Goal: Information Seeking & Learning: Learn about a topic

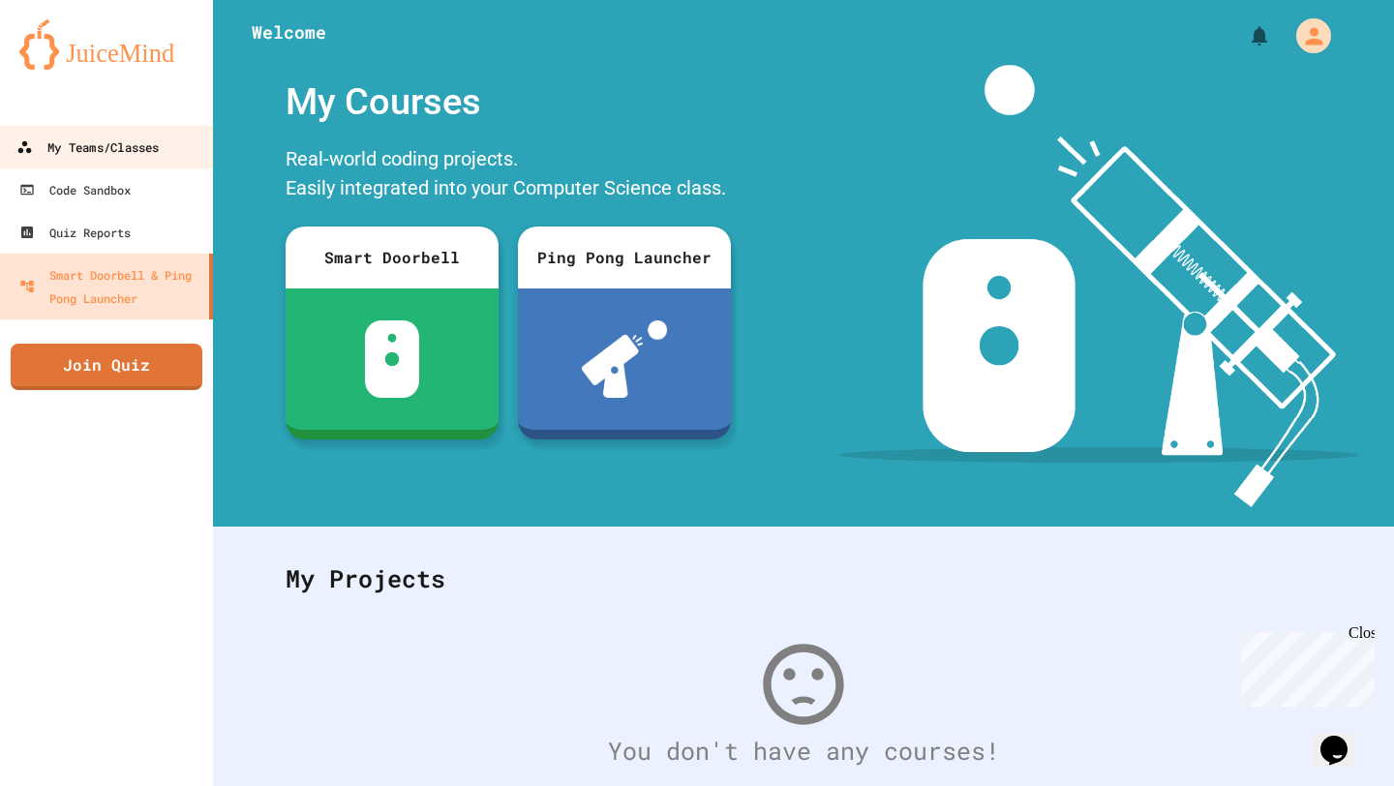
click at [149, 157] on div "My Teams/Classes" at bounding box center [87, 147] width 142 height 24
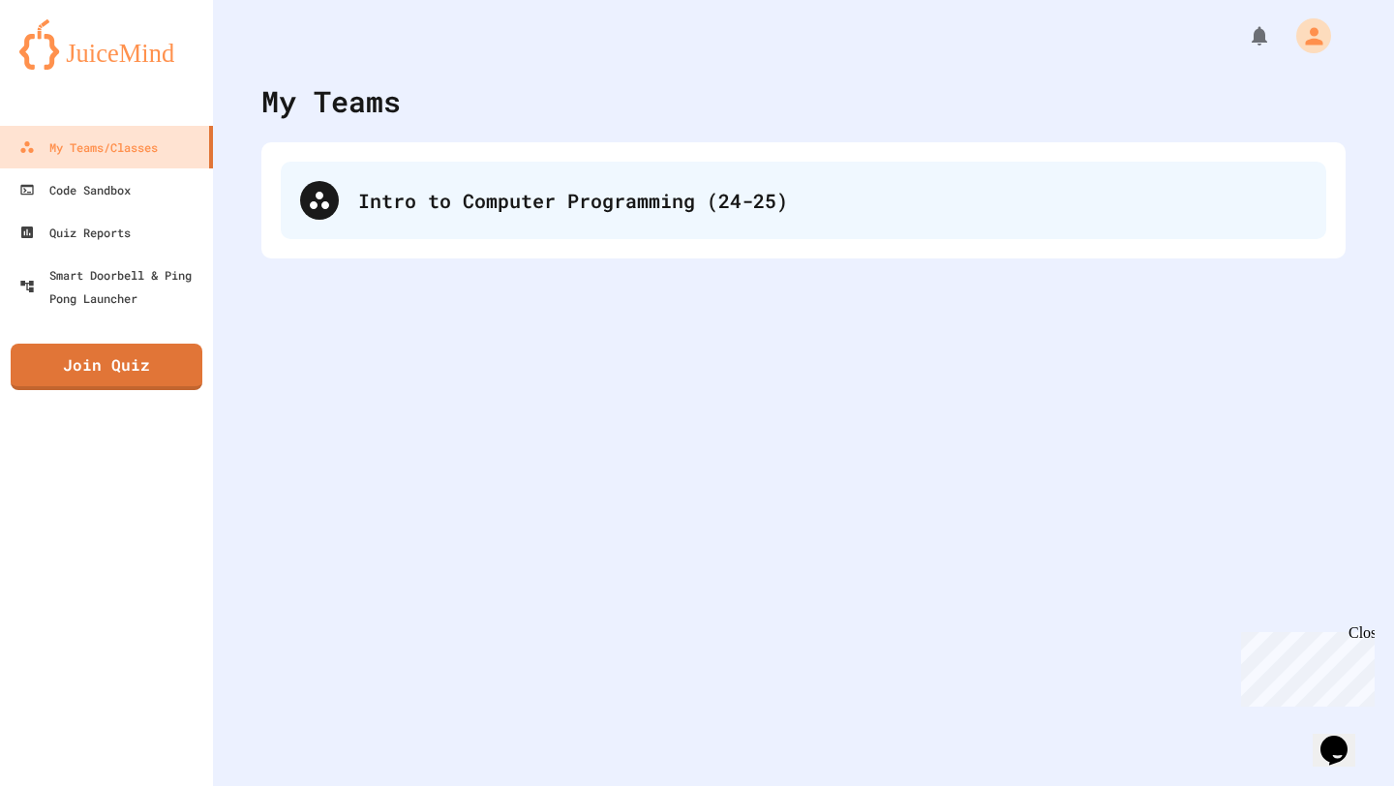
click at [842, 210] on div "Intro to Computer Programming (24-25)" at bounding box center [832, 200] width 948 height 29
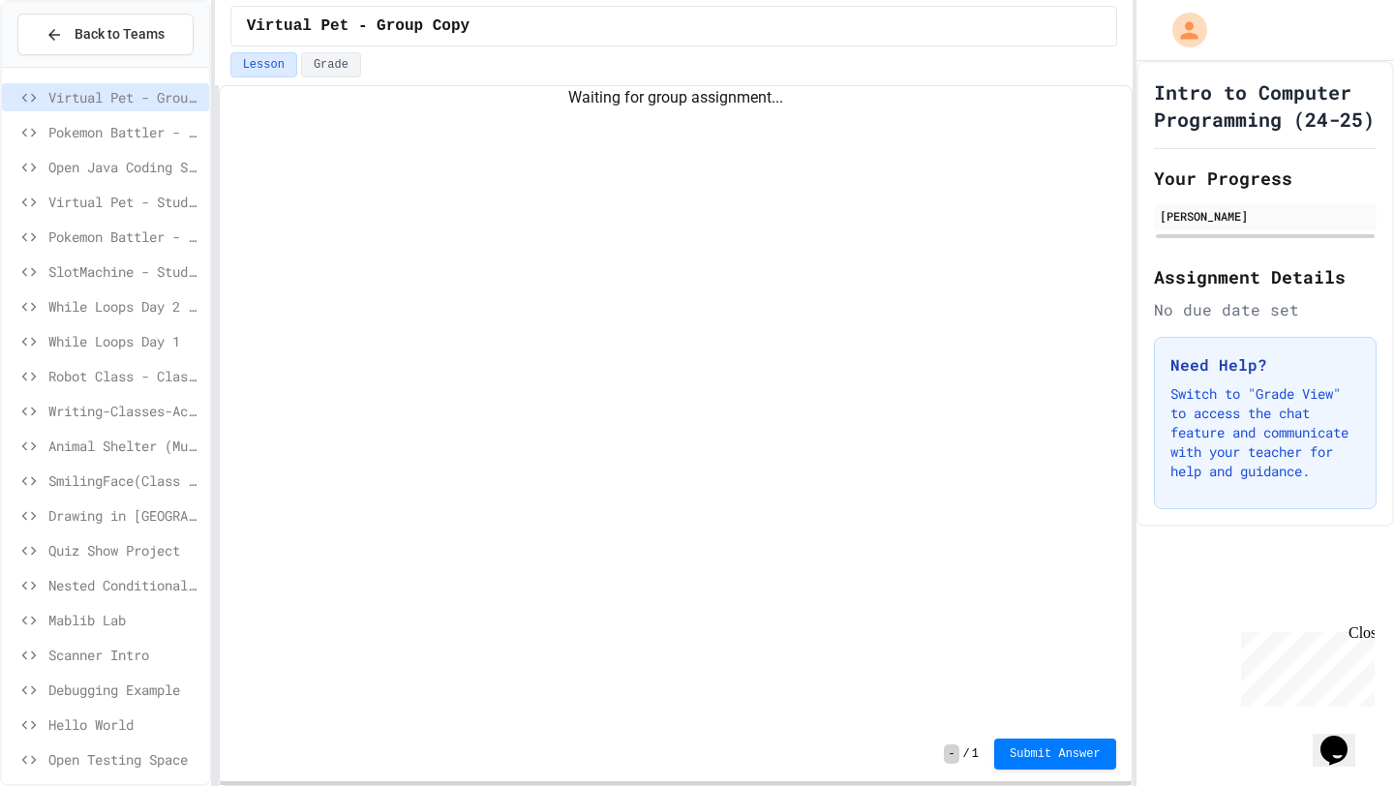
click at [116, 334] on span "While Loops Day 1" at bounding box center [124, 341] width 153 height 20
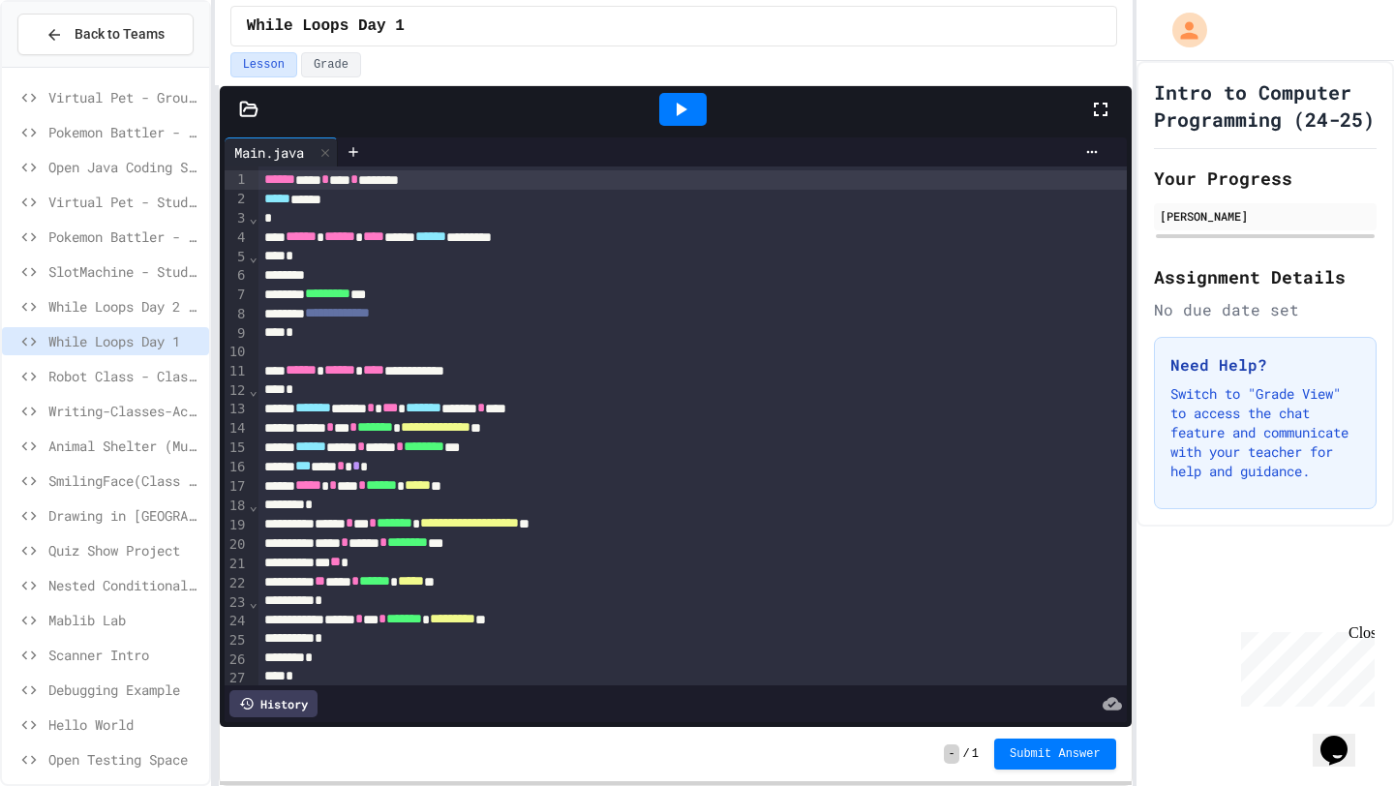
click at [686, 108] on icon at bounding box center [680, 109] width 23 height 23
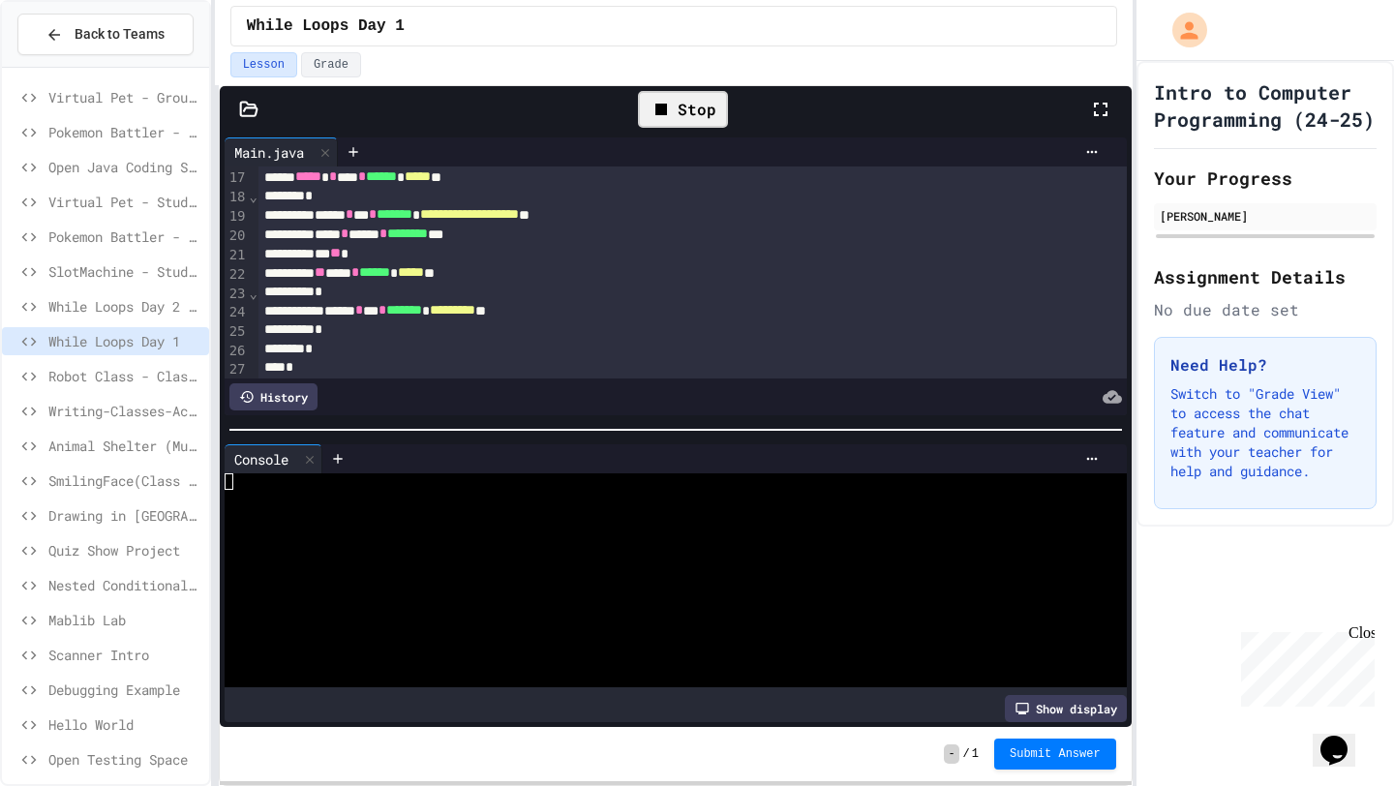
scroll to position [310, 0]
click at [431, 527] on div at bounding box center [665, 531] width 880 height 16
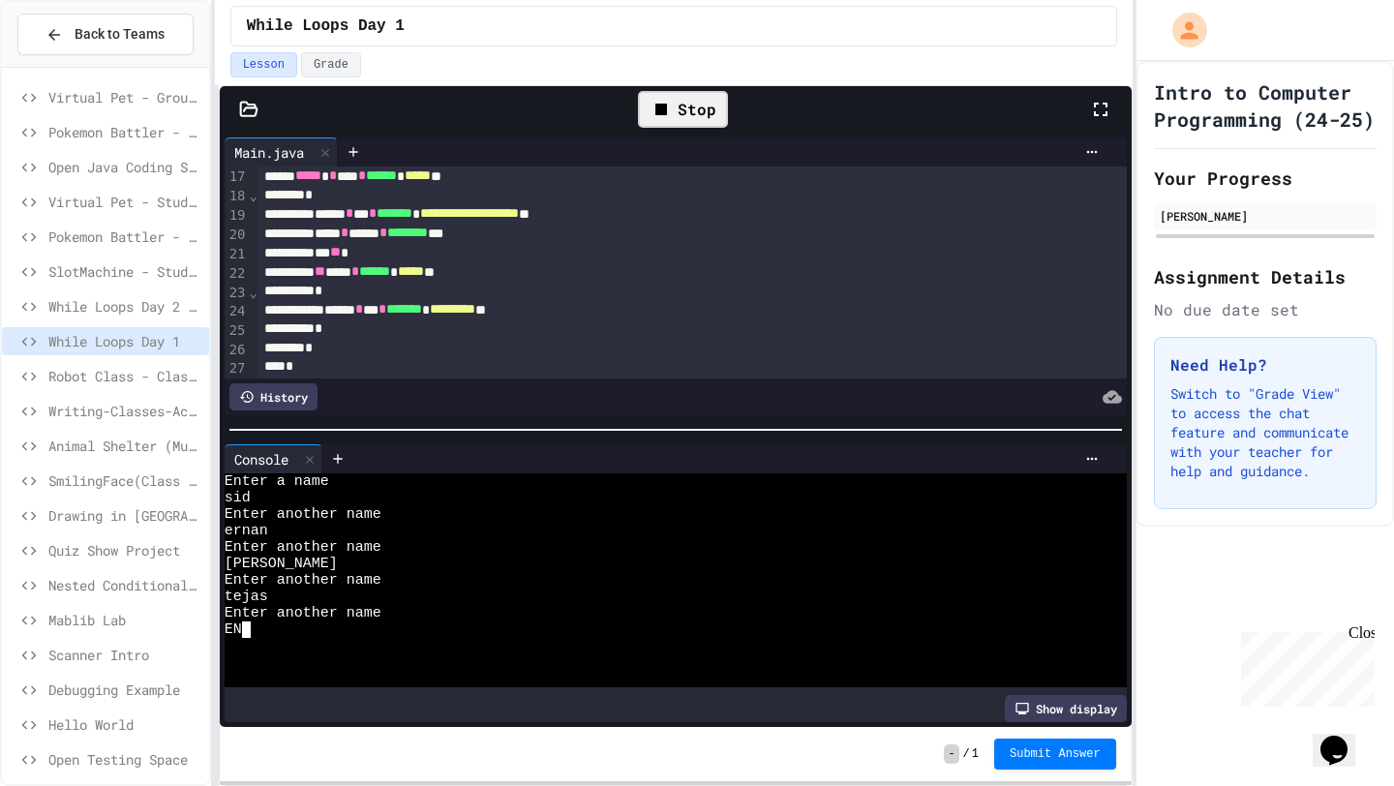
type textarea "***"
click at [684, 105] on icon at bounding box center [680, 109] width 23 height 23
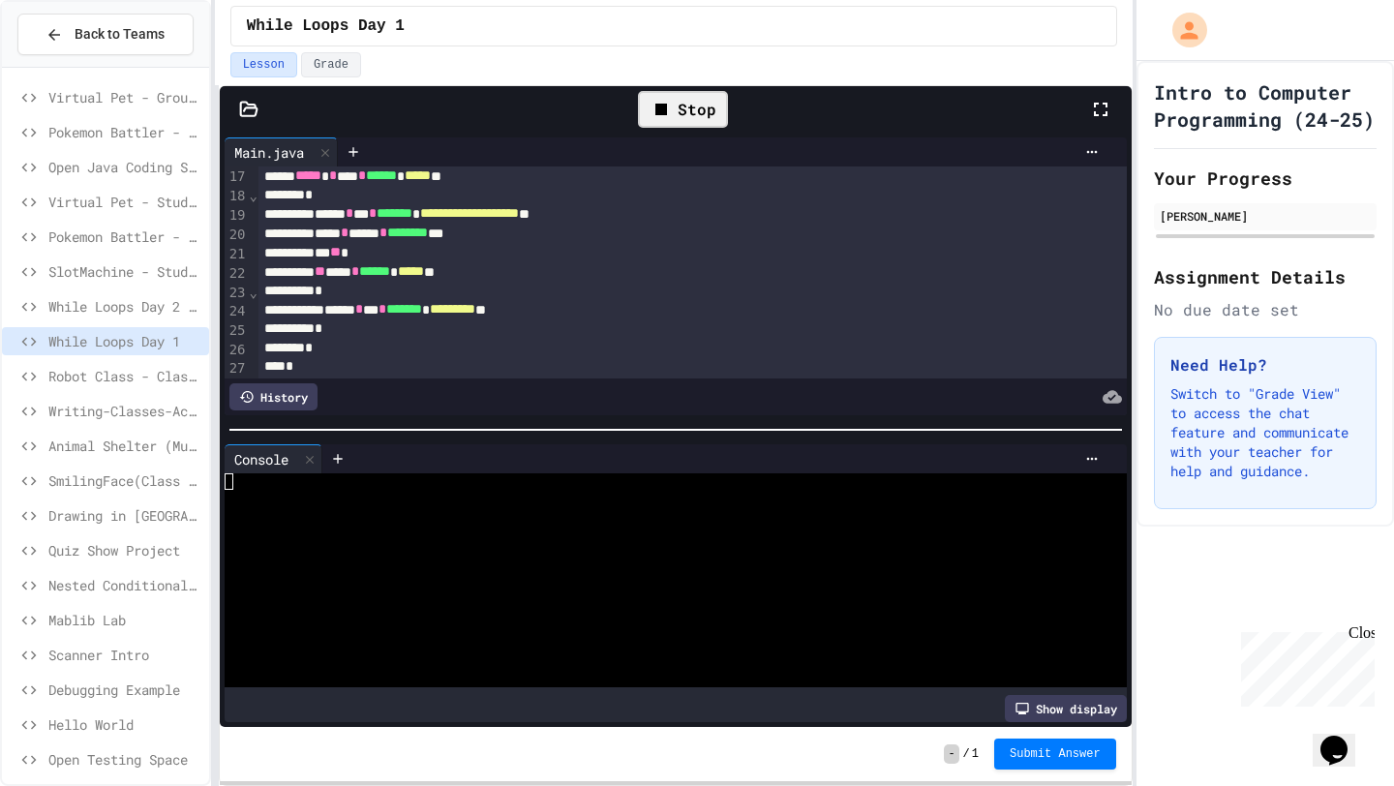
click at [544, 508] on div at bounding box center [665, 514] width 880 height 16
type textarea "*"
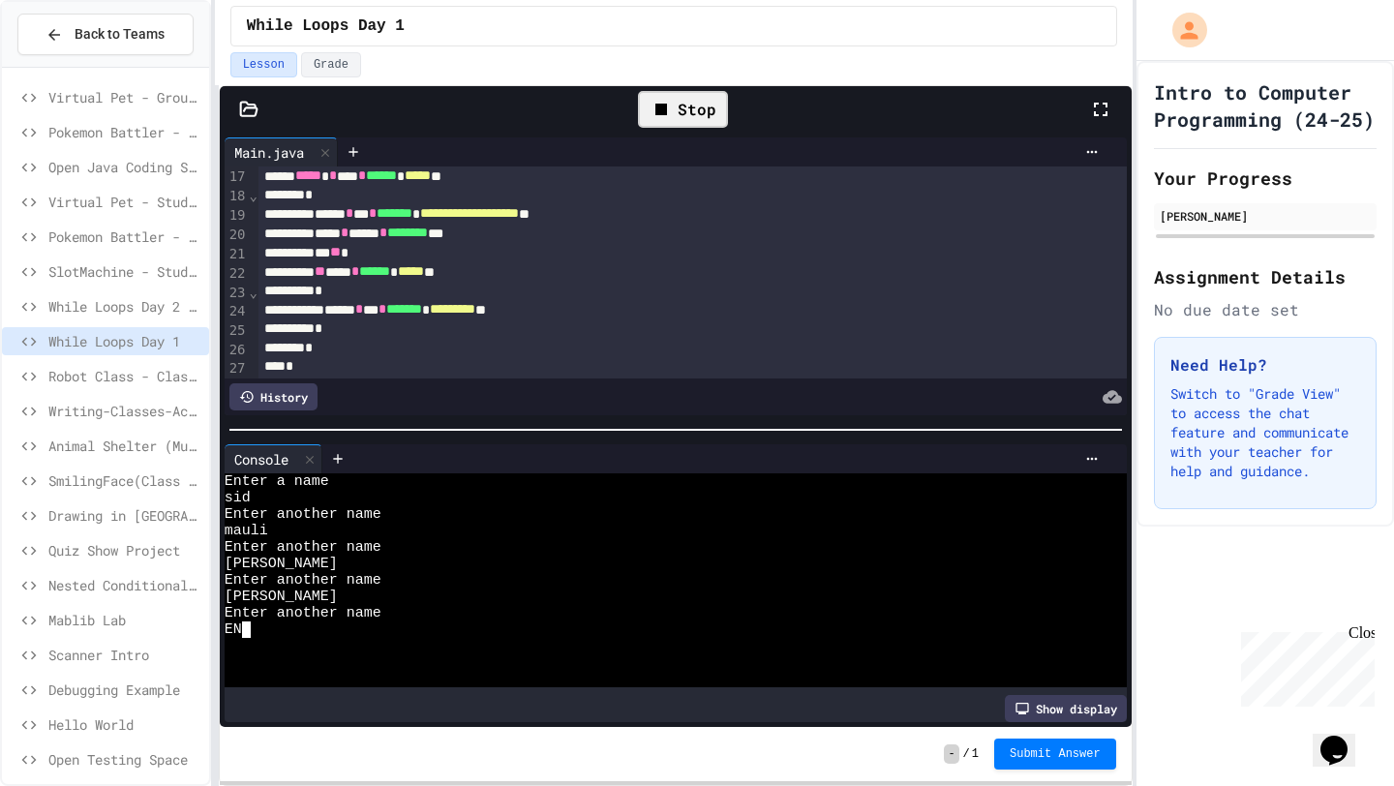
scroll to position [0, 22]
type textarea "***"
click at [128, 308] on span "While Loops Day 2 (Individual Practice)" at bounding box center [124, 306] width 153 height 20
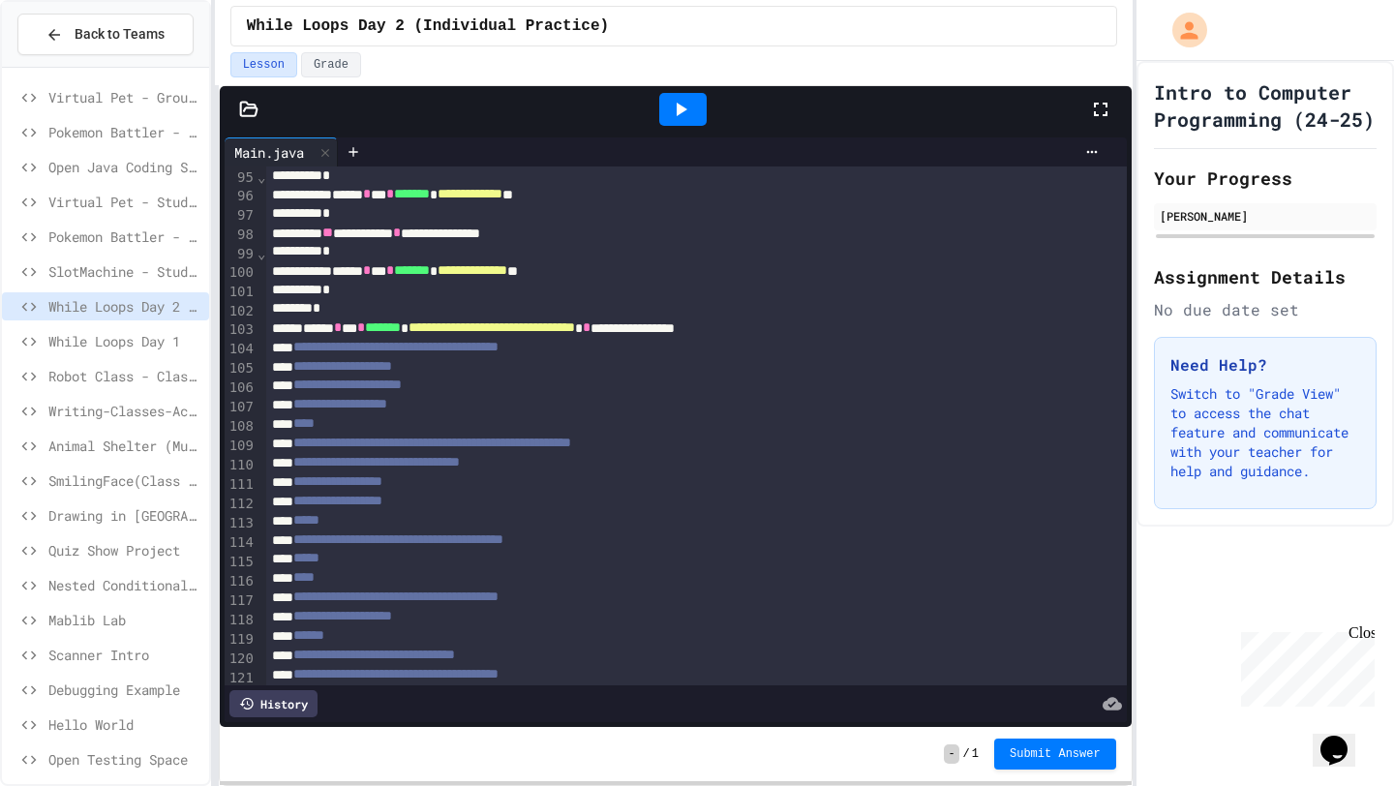
scroll to position [1832, 0]
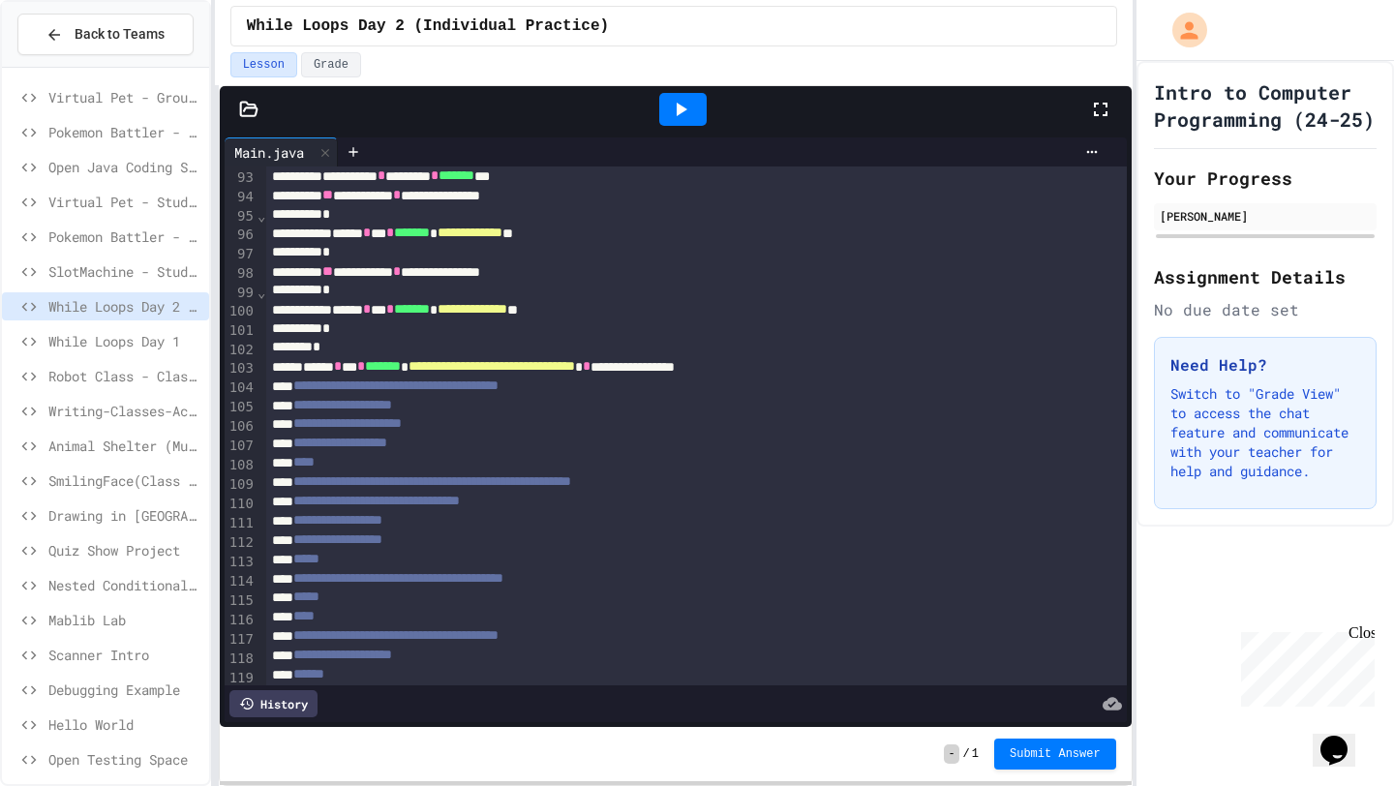
click at [677, 108] on icon at bounding box center [681, 110] width 11 height 14
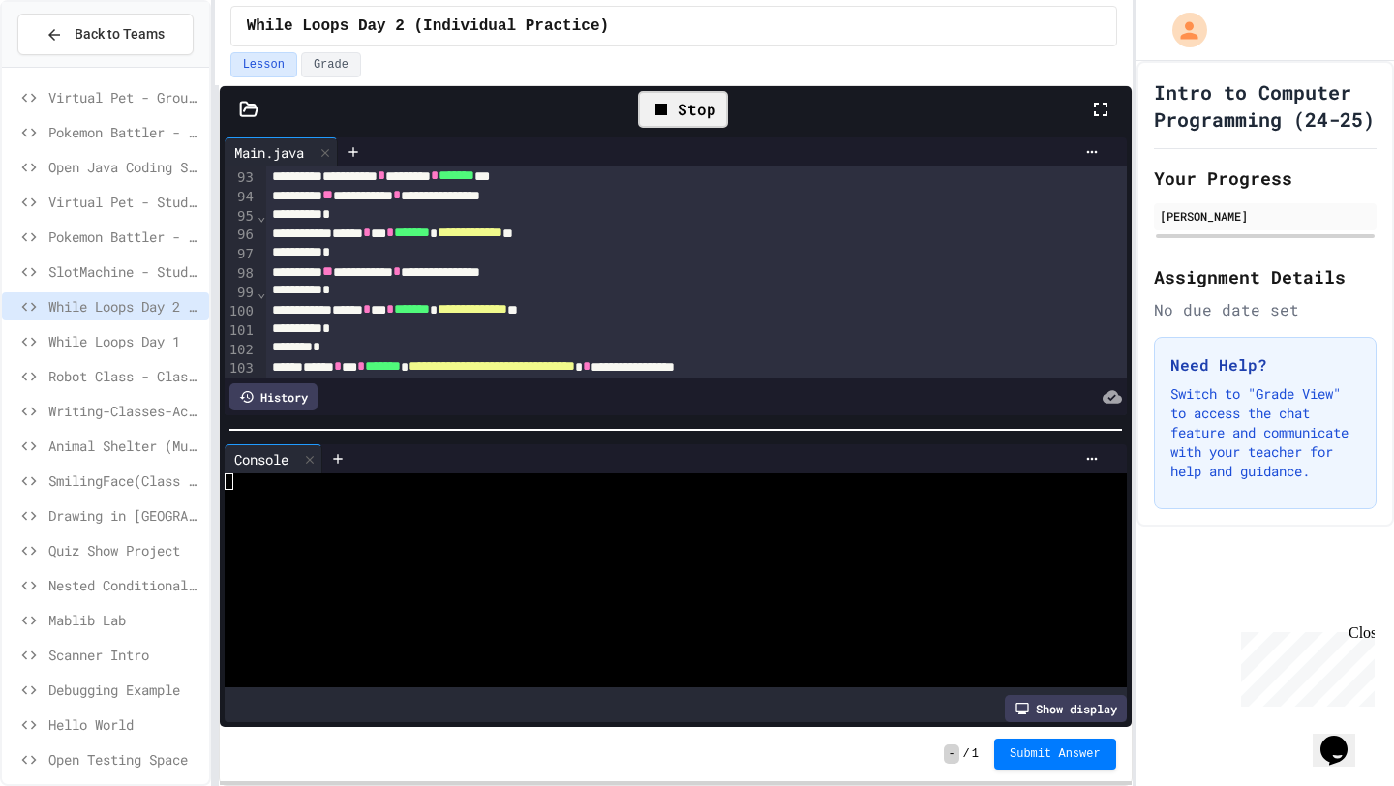
scroll to position [1712, 0]
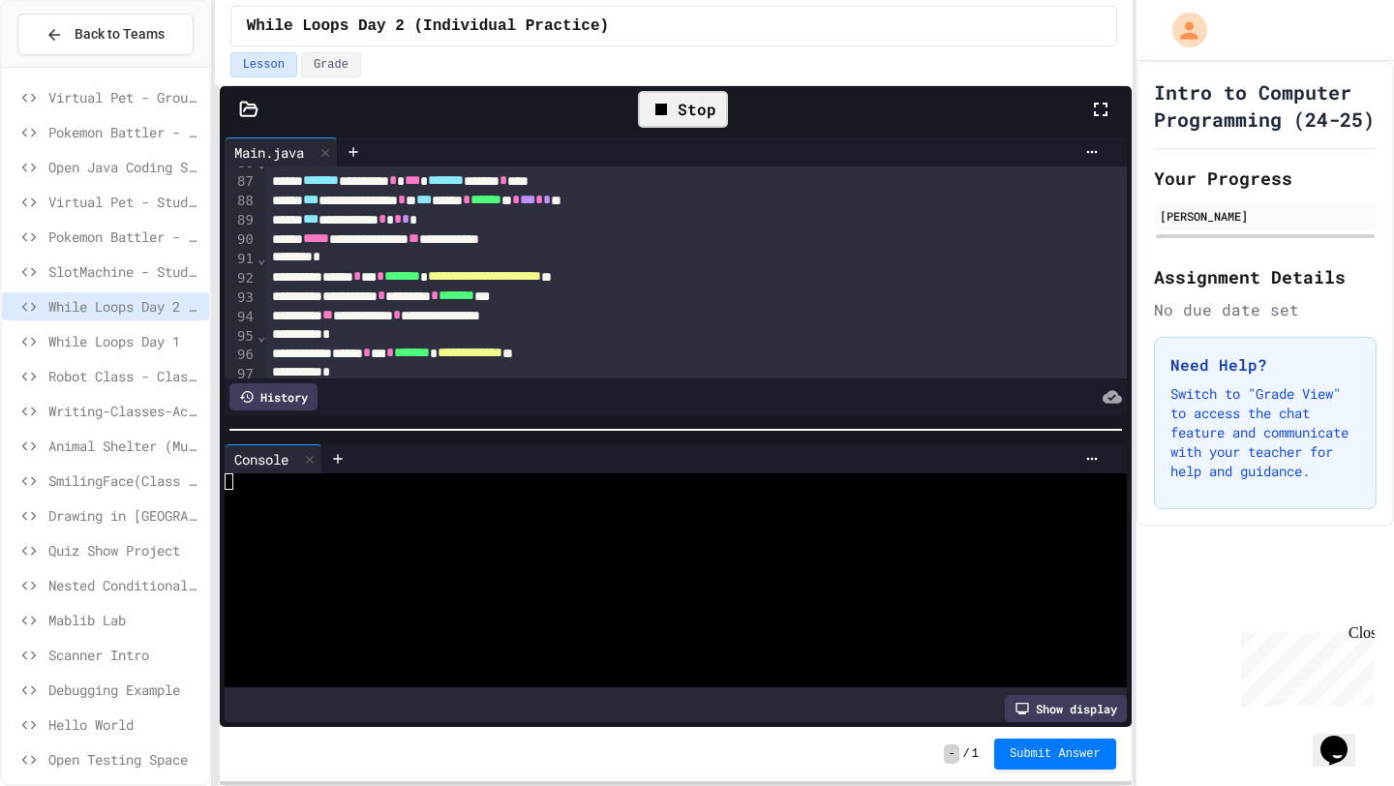
click at [536, 621] on div at bounding box center [665, 629] width 880 height 16
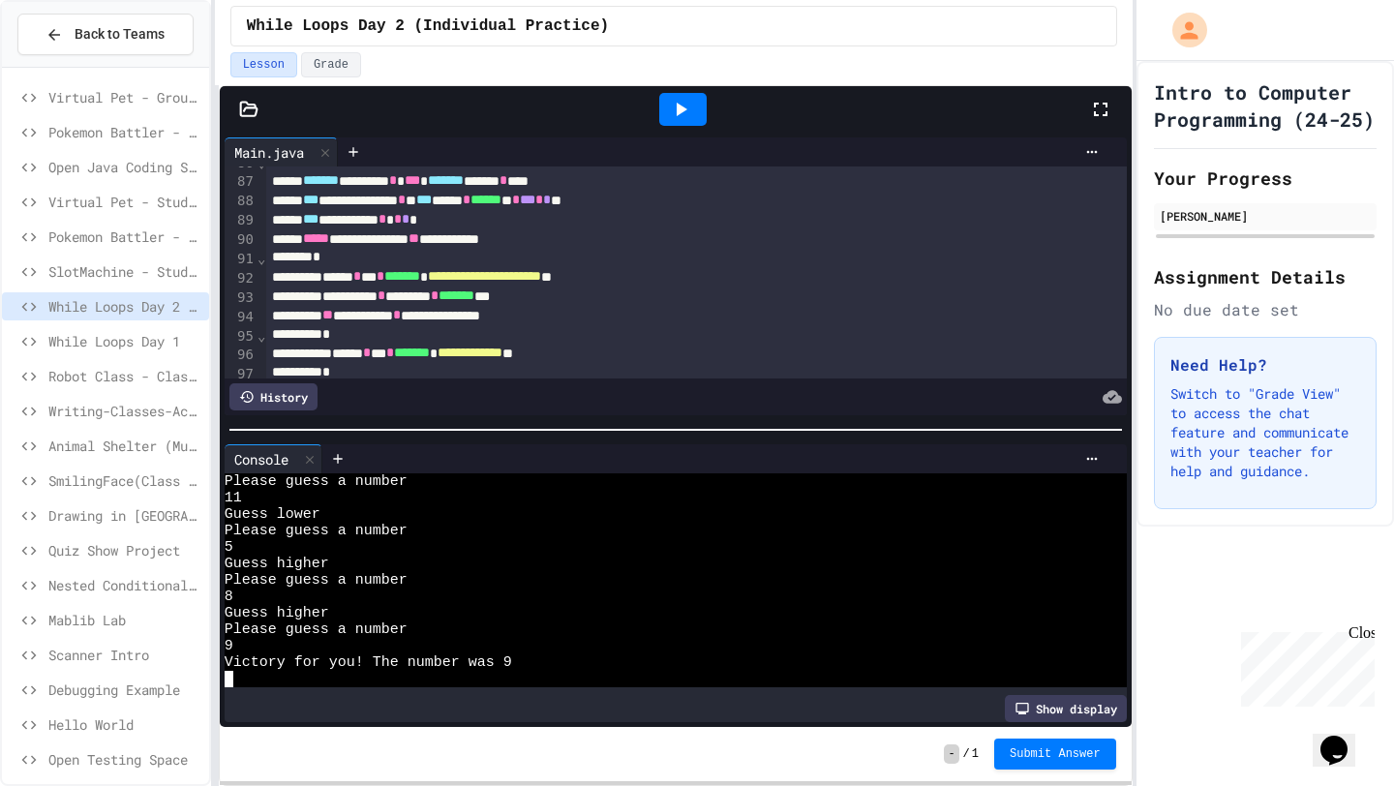
scroll to position [197, 0]
click at [681, 118] on icon at bounding box center [680, 109] width 23 height 23
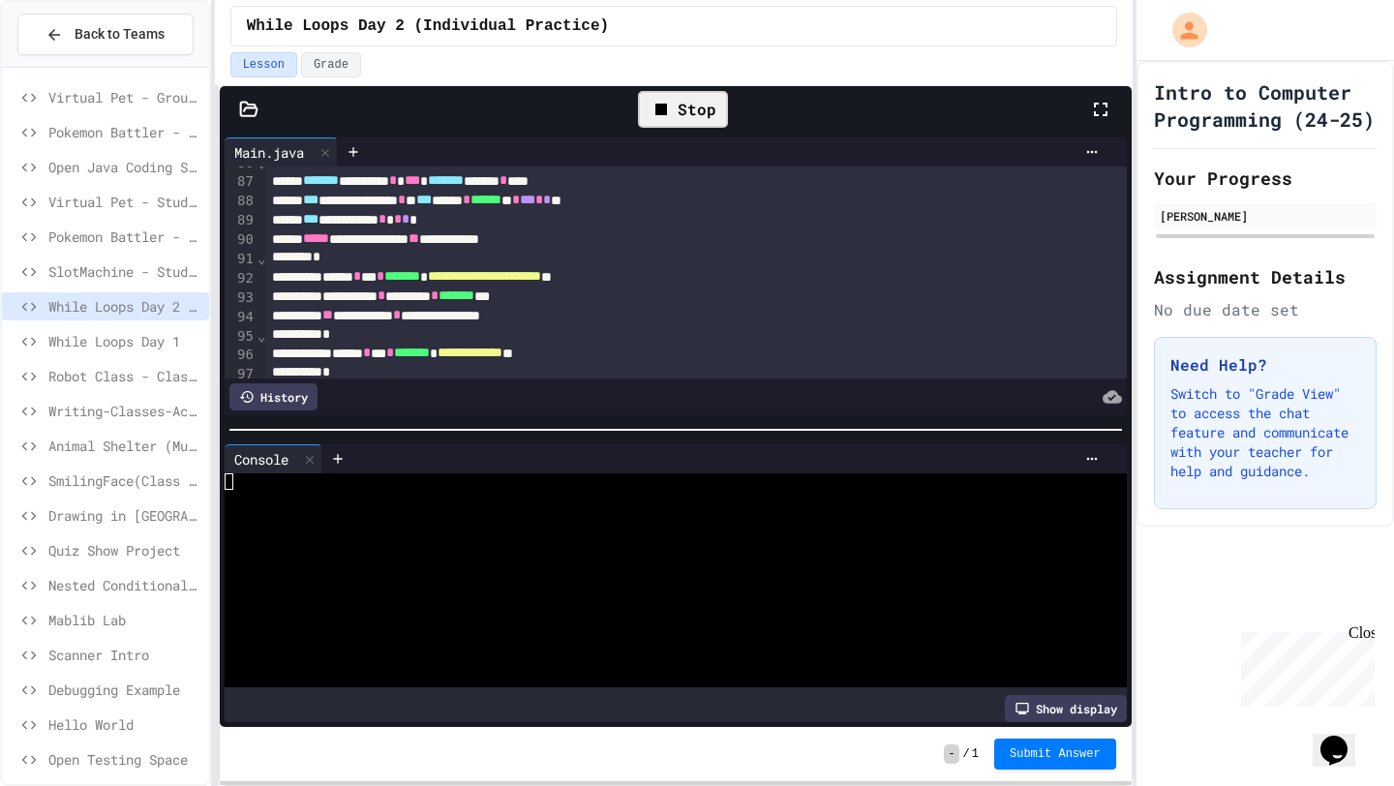
click at [644, 552] on div at bounding box center [665, 547] width 880 height 16
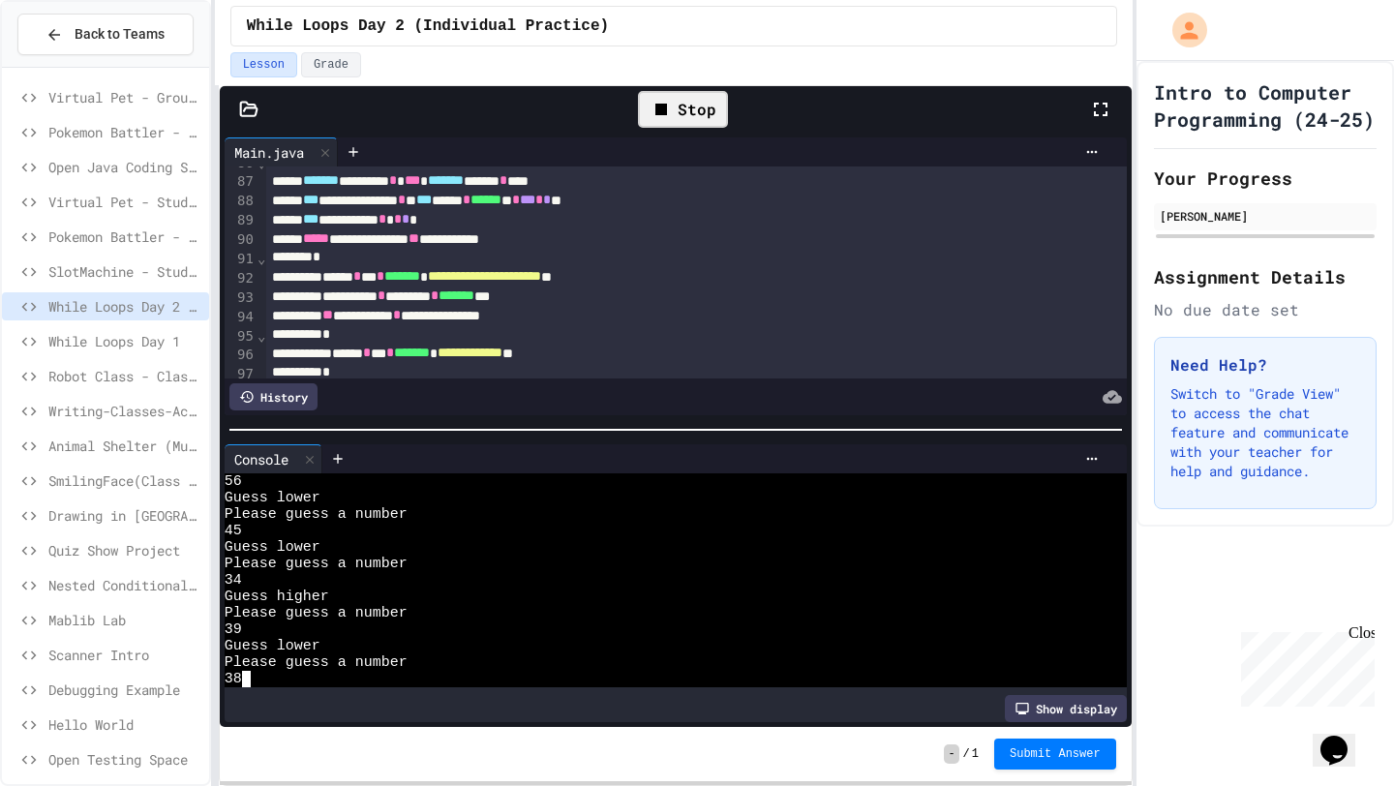
scroll to position [148, 0]
